Goal: Book appointment/travel/reservation

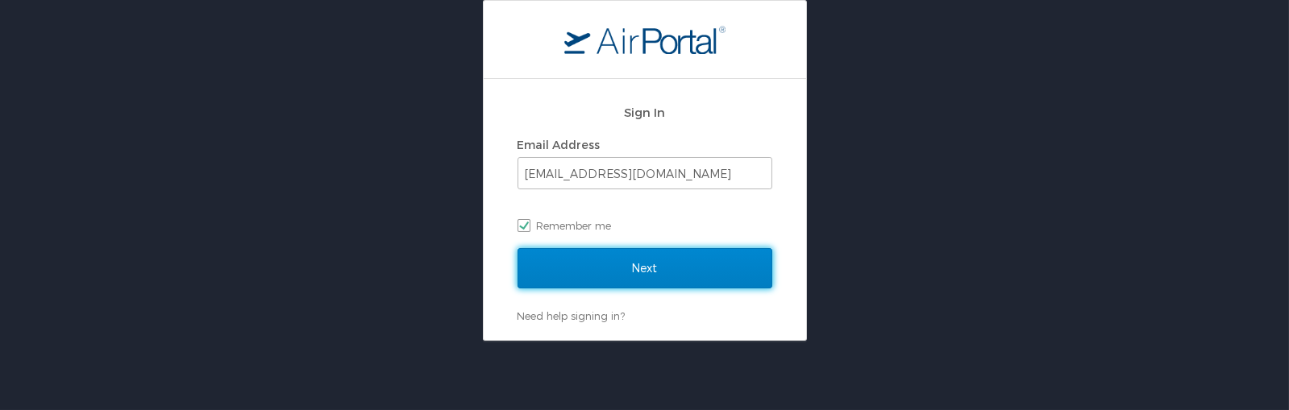
click at [596, 272] on input "Next" at bounding box center [645, 268] width 255 height 40
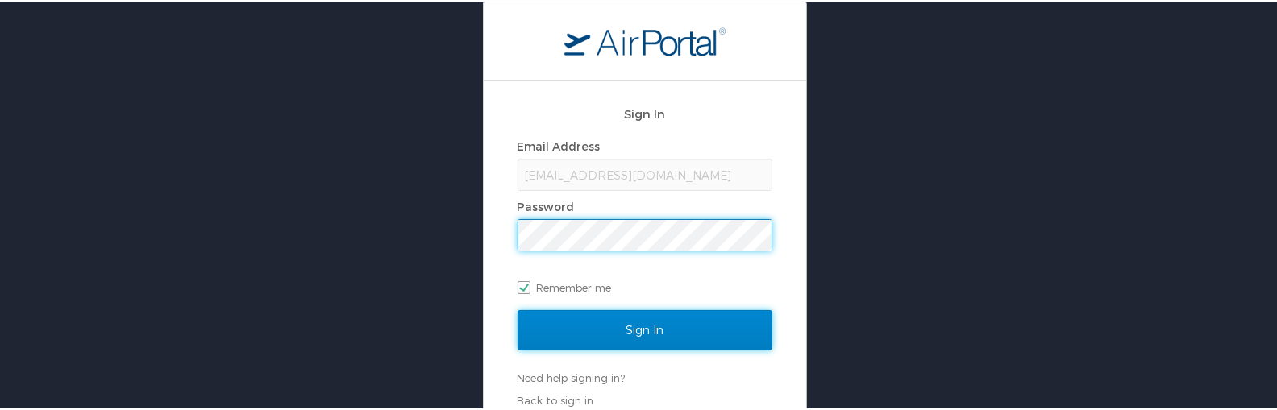
click at [649, 325] on input "Sign In" at bounding box center [645, 329] width 255 height 40
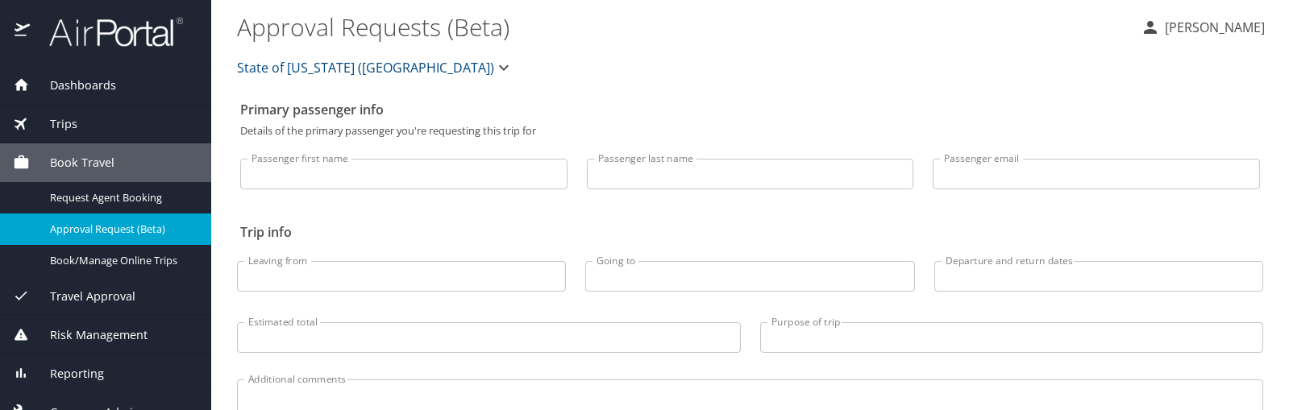
click at [110, 224] on span "Approval Request (Beta)" at bounding box center [121, 229] width 142 height 15
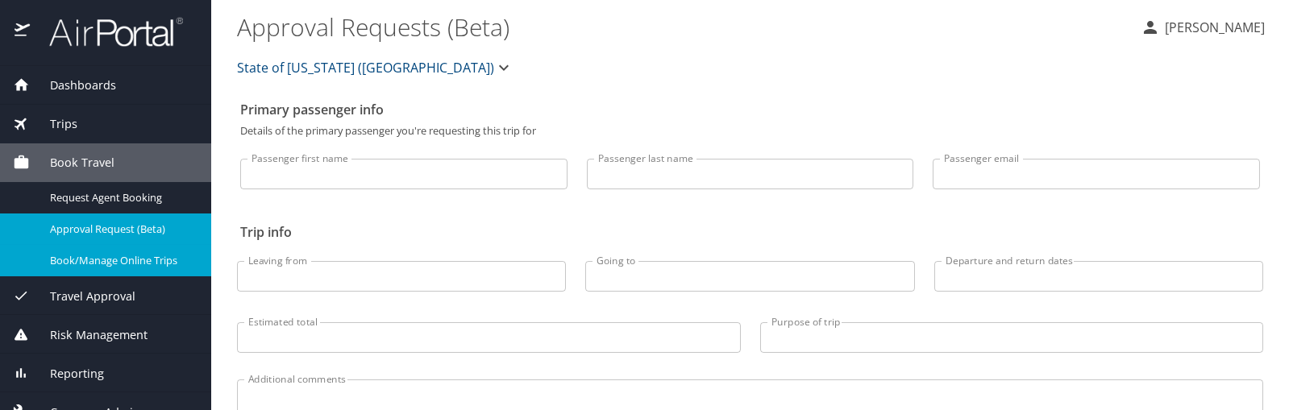
click at [103, 250] on link "Book/Manage Online Trips" at bounding box center [105, 260] width 211 height 31
